Goal: Task Accomplishment & Management: Use online tool/utility

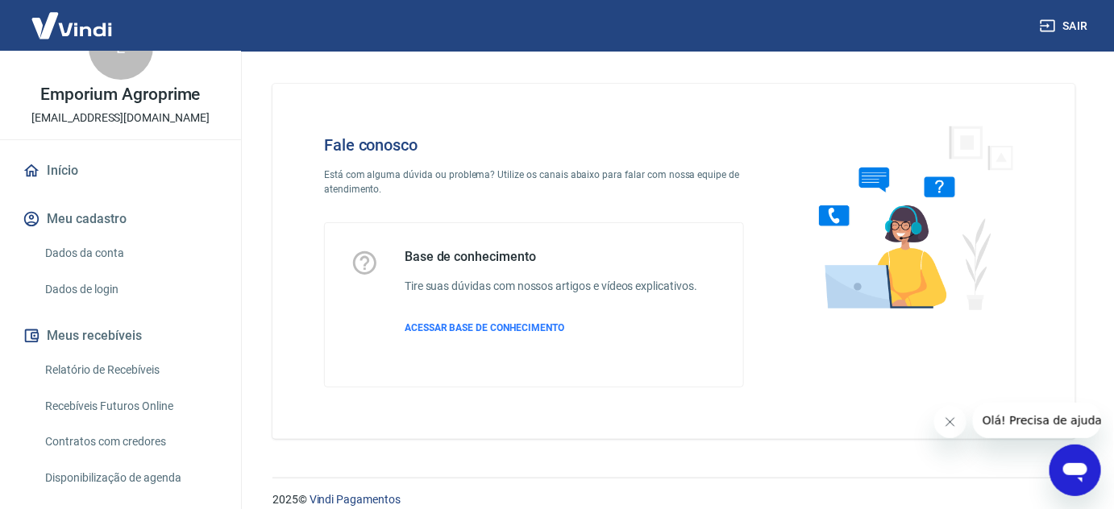
scroll to position [73, 0]
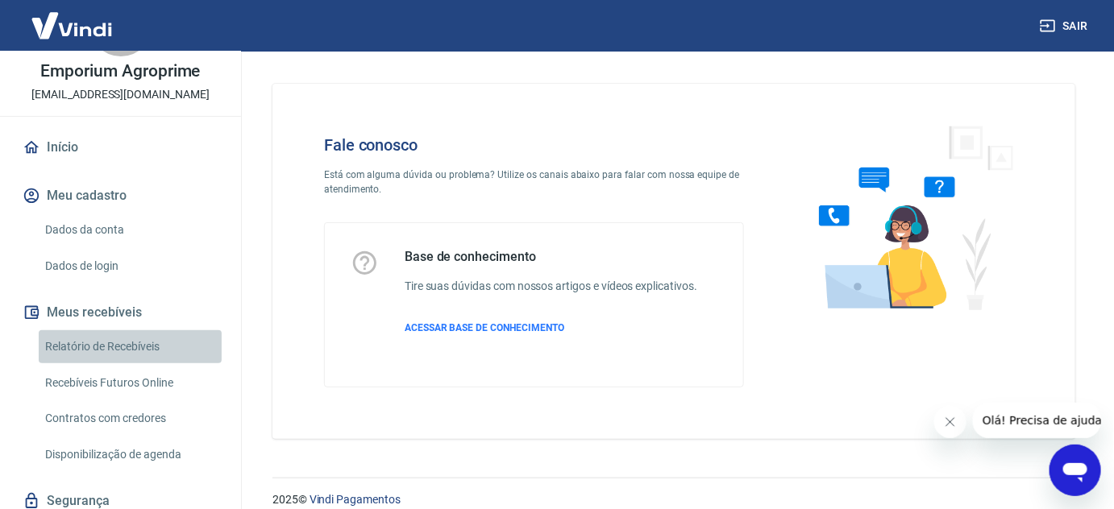
click at [143, 343] on link "Relatório de Recebíveis" at bounding box center [130, 346] width 183 height 33
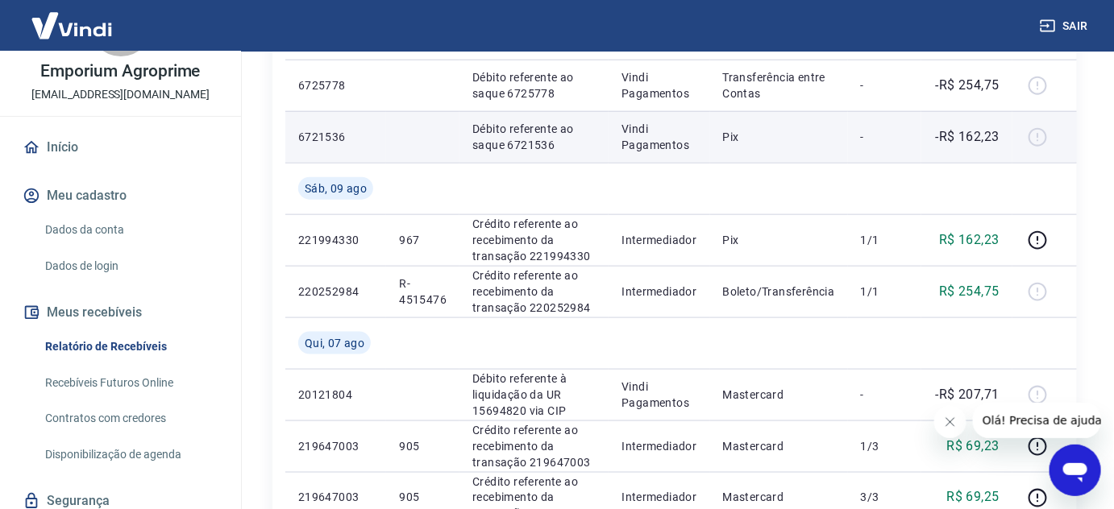
scroll to position [659, 0]
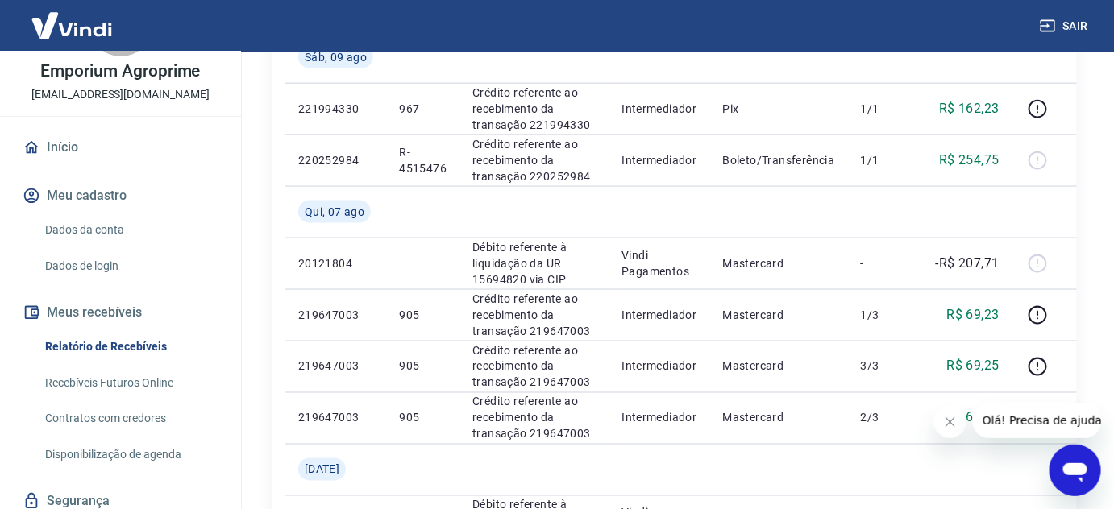
click at [147, 379] on link "Recebíveis Futuros Online" at bounding box center [130, 383] width 183 height 33
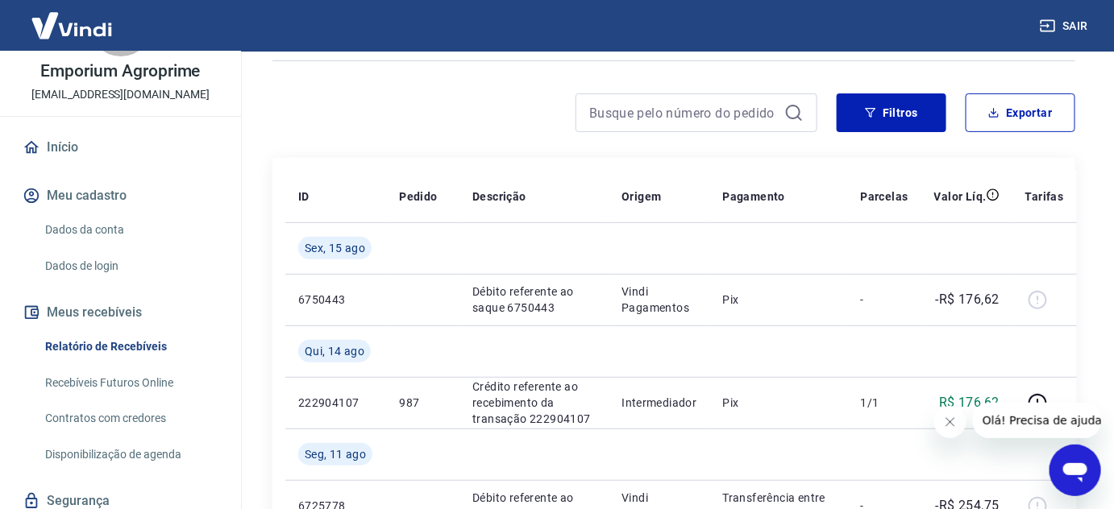
scroll to position [73, 0]
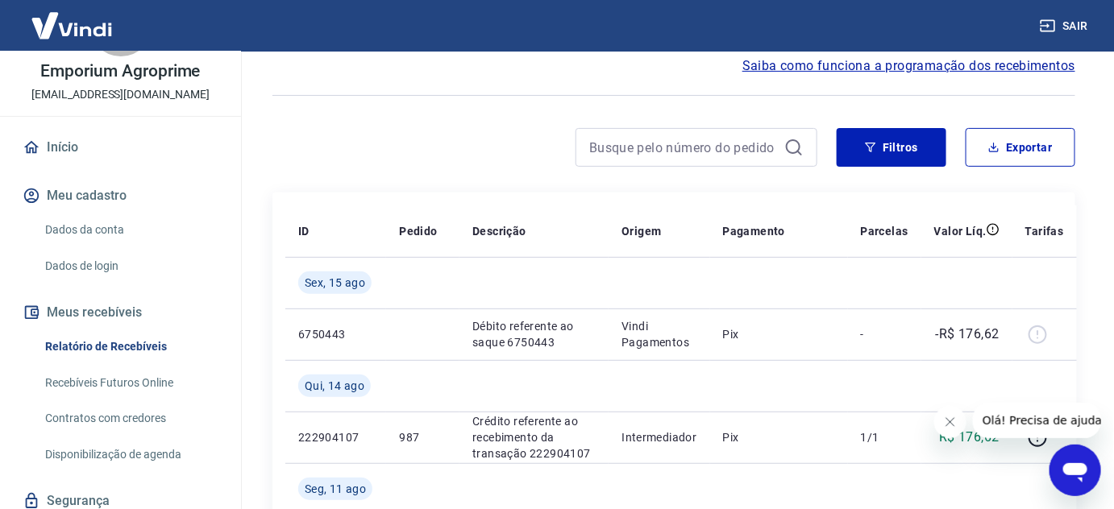
click at [1065, 21] on button "Sair" at bounding box center [1065, 26] width 58 height 30
